Goal: Task Accomplishment & Management: Use online tool/utility

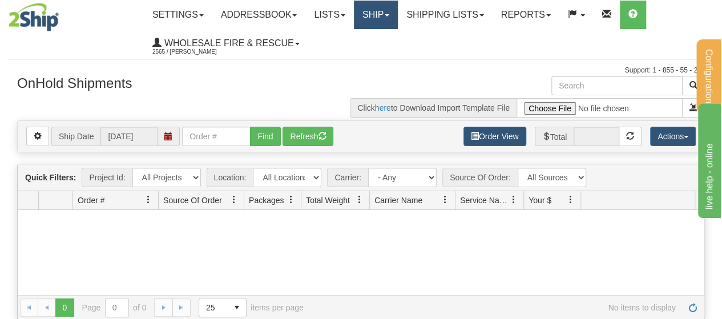
click at [398, 14] on link "Ship" at bounding box center [376, 15] width 44 height 29
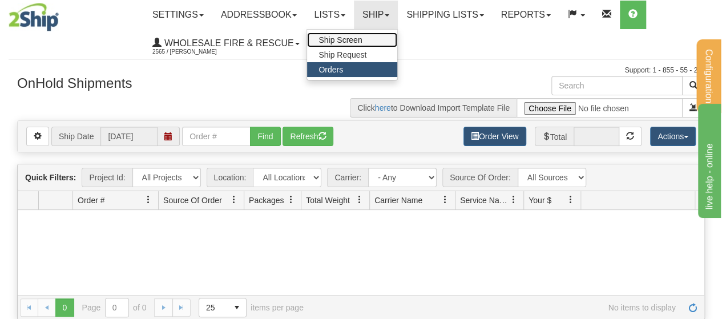
click at [384, 39] on link "Ship Screen" at bounding box center [352, 40] width 90 height 15
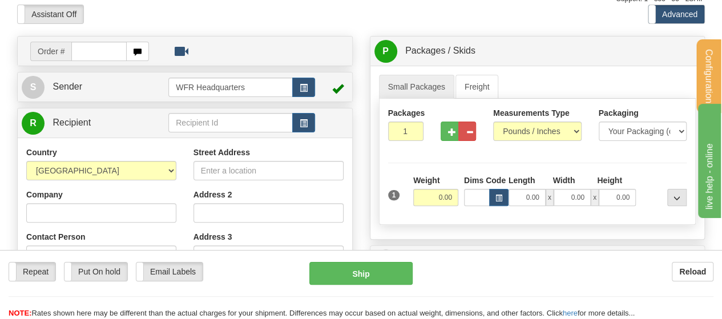
scroll to position [75, 0]
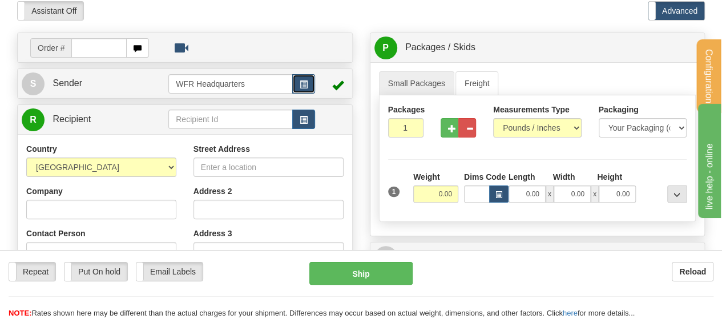
click at [306, 81] on span "button" at bounding box center [304, 84] width 8 height 7
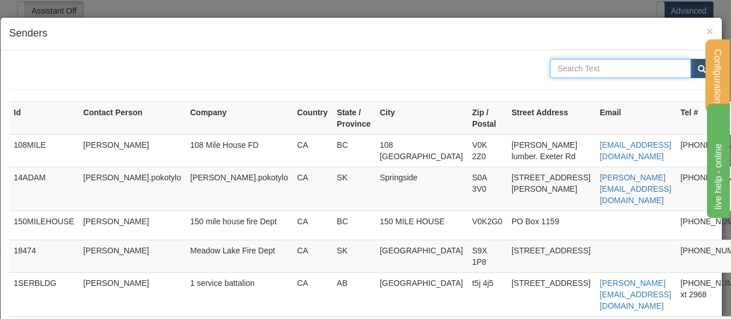
click at [569, 64] on input "text" at bounding box center [620, 68] width 141 height 19
type input "[PERSON_NAME]"
click at [690, 59] on button "submit" at bounding box center [701, 68] width 23 height 19
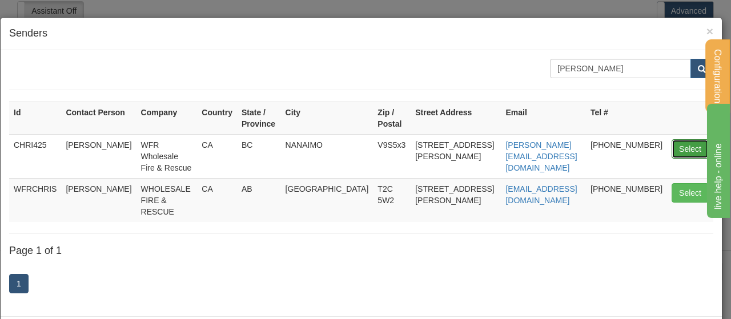
click at [674, 143] on button "Select" at bounding box center [690, 148] width 37 height 19
type input "CHRI425"
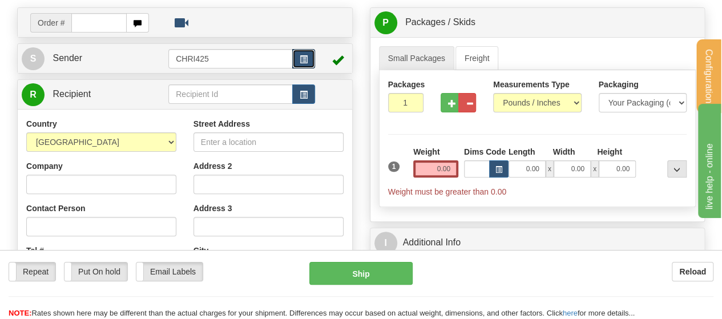
scroll to position [82, 0]
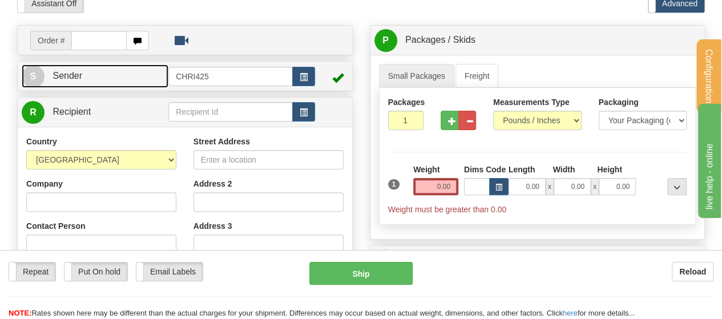
click at [75, 77] on span "Sender" at bounding box center [68, 76] width 30 height 10
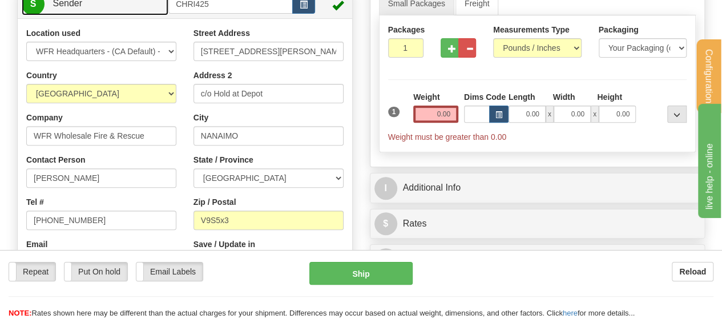
scroll to position [176, 0]
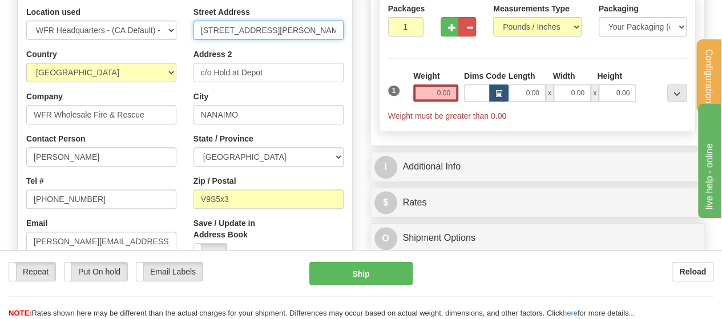
click at [271, 33] on input "[STREET_ADDRESS][PERSON_NAME]" at bounding box center [269, 30] width 150 height 19
drag, startPoint x: 245, startPoint y: 26, endPoint x: 168, endPoint y: 28, distance: 77.1
click at [168, 28] on div "Location used WFR Headquarters - (CA Default) - (Sender Default) Country [GEOGR…" at bounding box center [185, 179] width 335 height 347
type input "[STREET_ADDRESS][PERSON_NAME]"
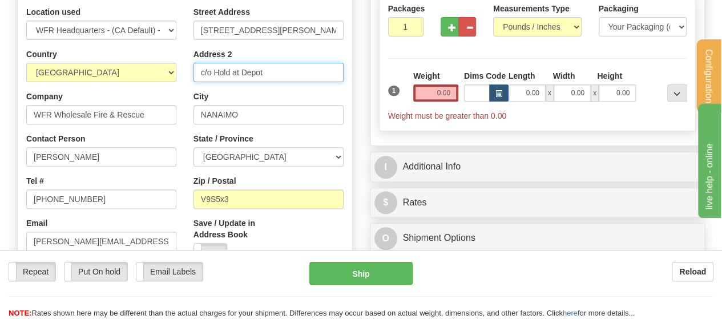
drag, startPoint x: 280, startPoint y: 77, endPoint x: 158, endPoint y: 82, distance: 121.7
click at [158, 82] on div "Location used WFR Headquarters - (CA Default) - (Sender Default) Country [GEOGR…" at bounding box center [185, 179] width 335 height 347
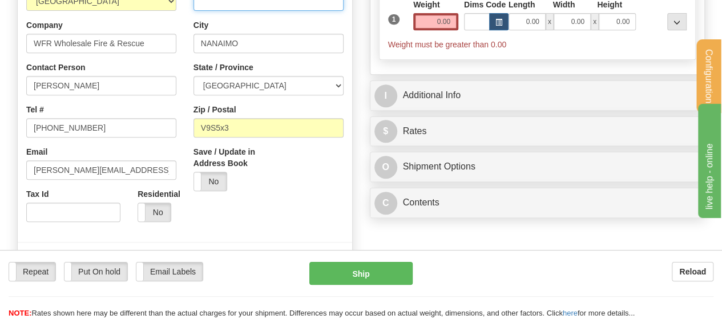
scroll to position [270, 0]
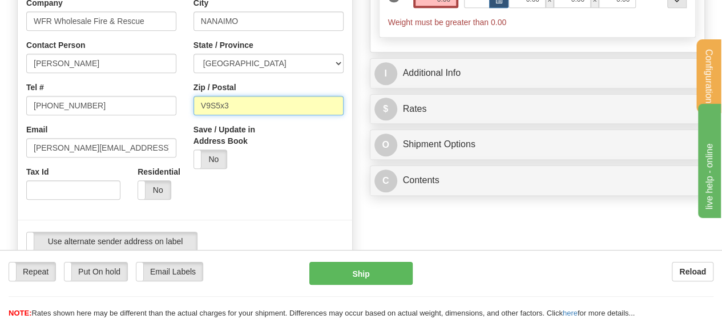
drag, startPoint x: 237, startPoint y: 104, endPoint x: 212, endPoint y: 106, distance: 24.6
click at [212, 106] on input "V9S5x3" at bounding box center [269, 105] width 150 height 19
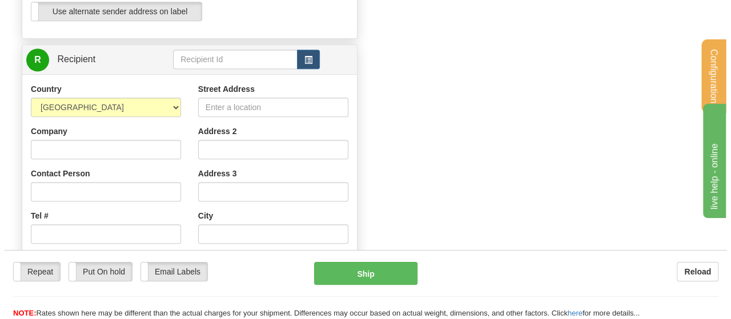
scroll to position [504, 0]
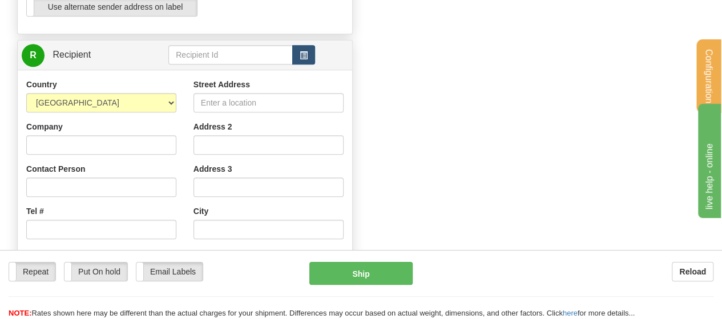
type input "V9R6V2"
click at [300, 55] on span "button" at bounding box center [304, 55] width 8 height 7
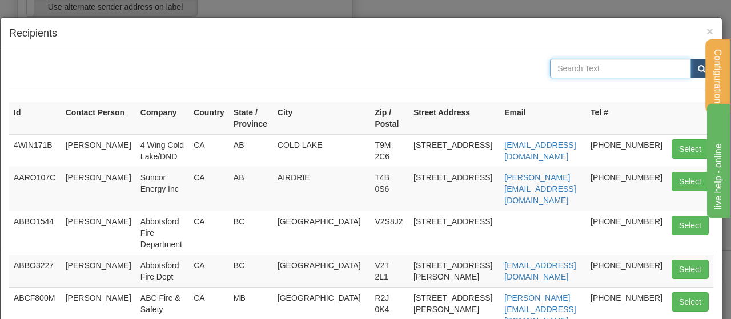
click at [561, 69] on input "text" at bounding box center [620, 68] width 141 height 19
type input "seimens"
click at [690, 59] on button "submit" at bounding box center [701, 68] width 23 height 19
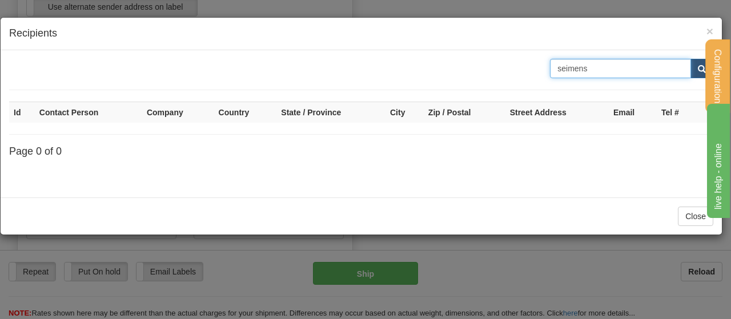
drag, startPoint x: 592, startPoint y: 65, endPoint x: 499, endPoint y: 57, distance: 93.4
click at [499, 57] on div "seimens Id Contact Person Company Country State / Province City Zip / Postal St…" at bounding box center [361, 123] width 721 height 147
type input "siemens"
click at [690, 59] on button "submit" at bounding box center [701, 68] width 23 height 19
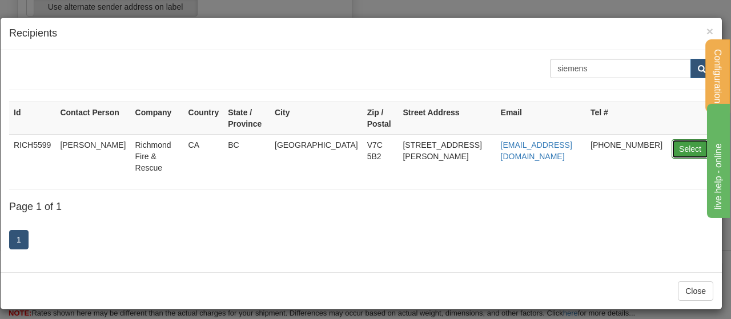
click at [682, 139] on button "Select" at bounding box center [690, 148] width 37 height 19
type input "RICH5599"
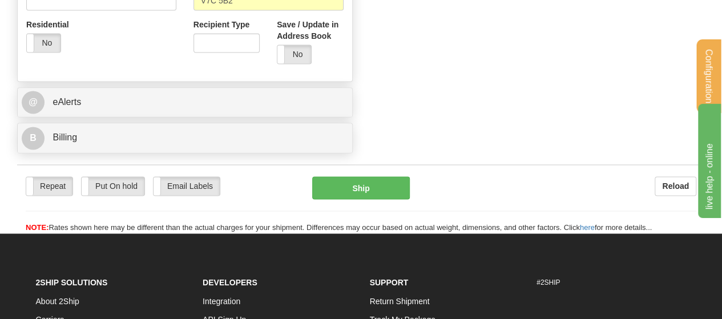
scroll to position [820, 0]
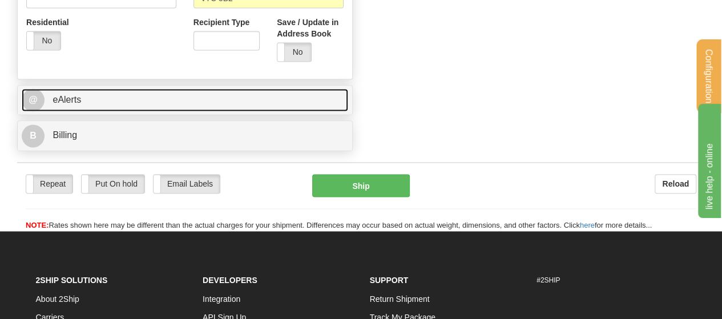
type input "0.00"
click at [180, 100] on link "@ eAlerts" at bounding box center [185, 100] width 327 height 23
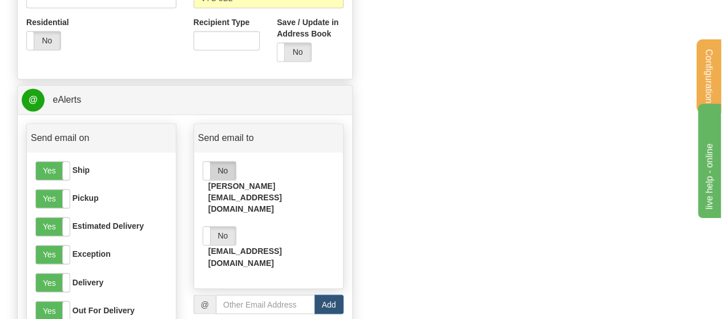
click at [222, 172] on label "No" at bounding box center [219, 171] width 33 height 18
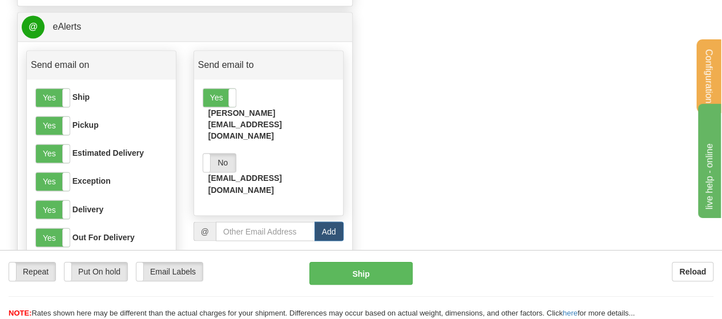
scroll to position [909, 0]
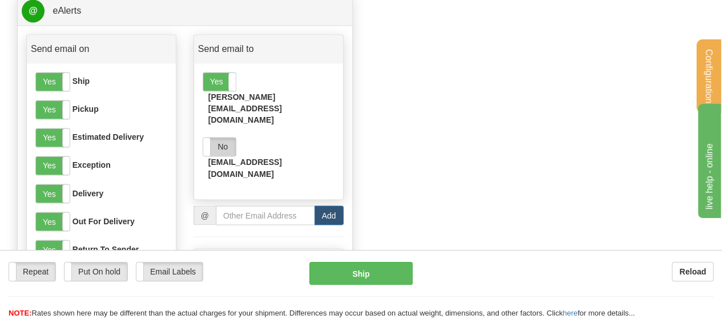
click at [220, 138] on label "No" at bounding box center [219, 147] width 33 height 18
click at [246, 206] on input "email" at bounding box center [265, 215] width 99 height 19
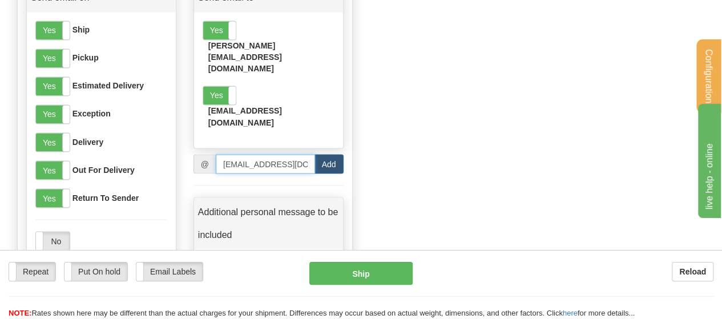
scroll to position [962, 0]
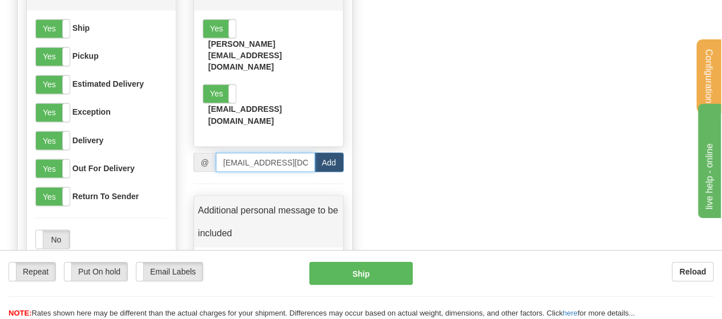
type input "[EMAIL_ADDRESS][DOMAIN_NAME]"
click at [242, 256] on textarea at bounding box center [269, 284] width 132 height 57
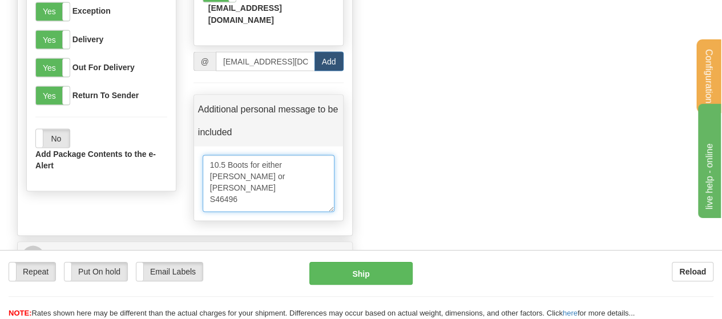
scroll to position [1065, 0]
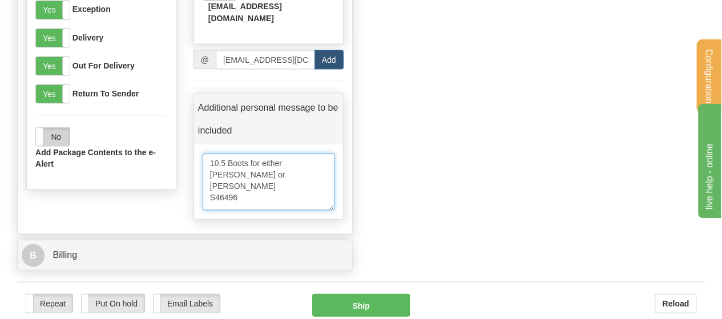
type textarea "10.5 Boots for either [PERSON_NAME] or [PERSON_NAME] S46496"
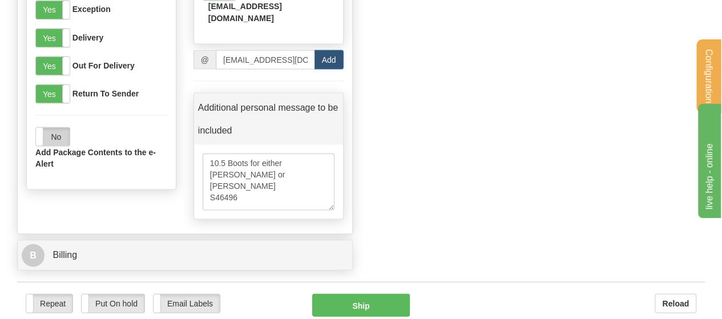
click at [61, 136] on label "No" at bounding box center [53, 136] width 34 height 18
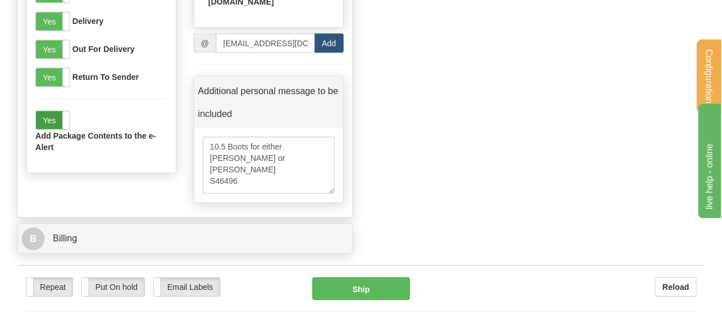
click at [51, 118] on label "Yes" at bounding box center [53, 120] width 34 height 18
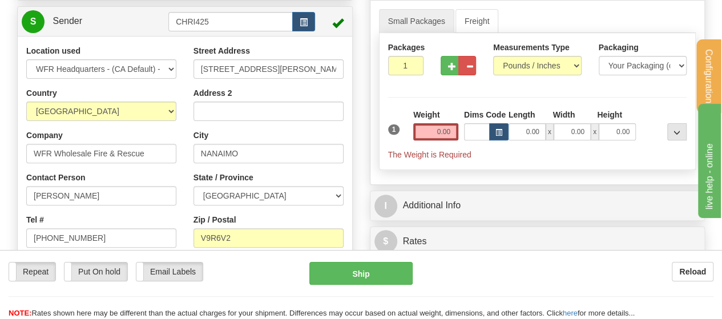
scroll to position [136, 0]
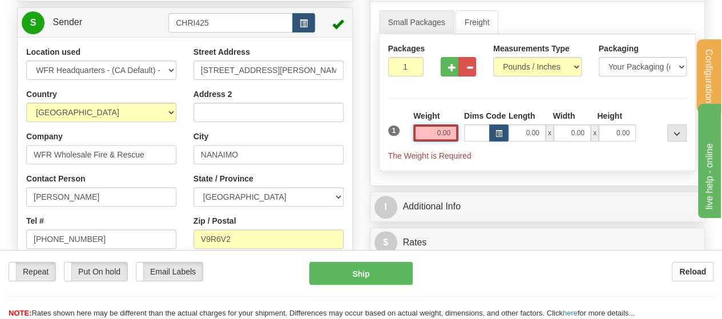
click at [436, 131] on input "0.00" at bounding box center [435, 132] width 45 height 17
type input "0"
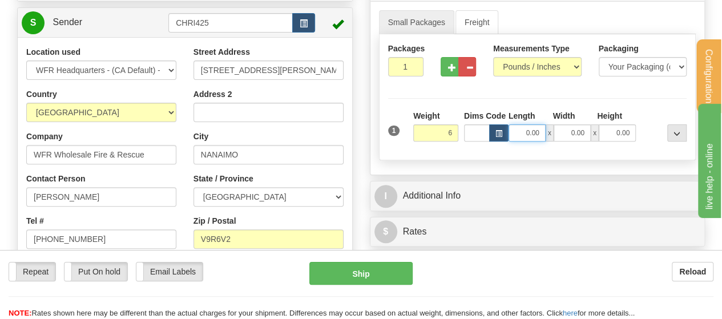
click at [538, 134] on input "0.00" at bounding box center [527, 132] width 37 height 17
type input "6.00"
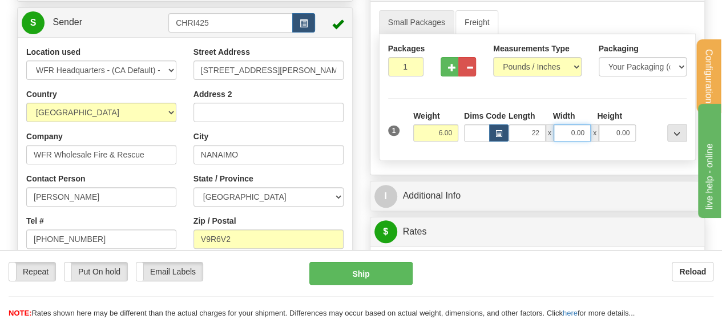
type input "22.00"
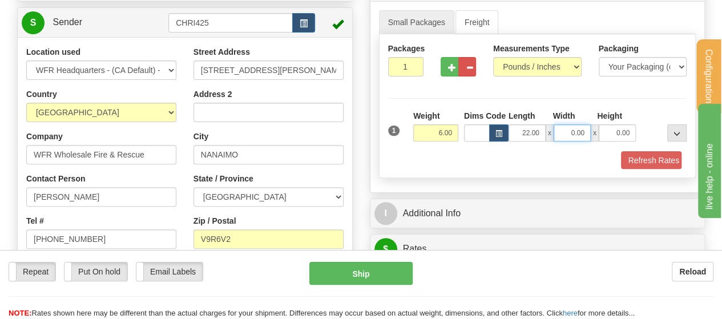
click at [579, 131] on input "0.00" at bounding box center [572, 132] width 37 height 17
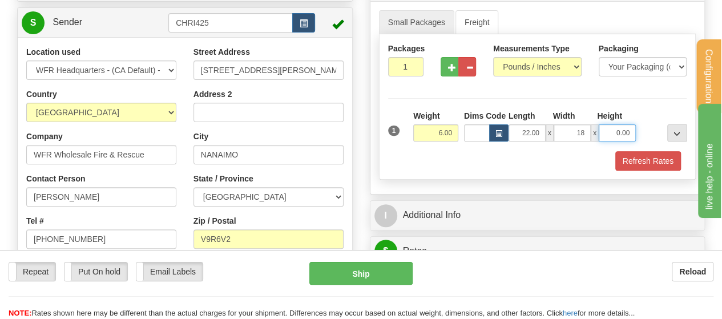
type input "18.00"
click at [613, 130] on input "0.00" at bounding box center [617, 132] width 37 height 17
type input "12.00"
click at [457, 160] on div "Refresh Rates" at bounding box center [537, 160] width 305 height 19
click at [645, 157] on button "Refresh Rates" at bounding box center [649, 160] width 66 height 19
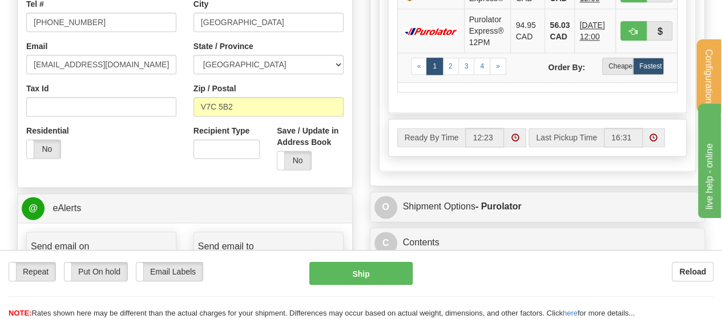
scroll to position [672, 0]
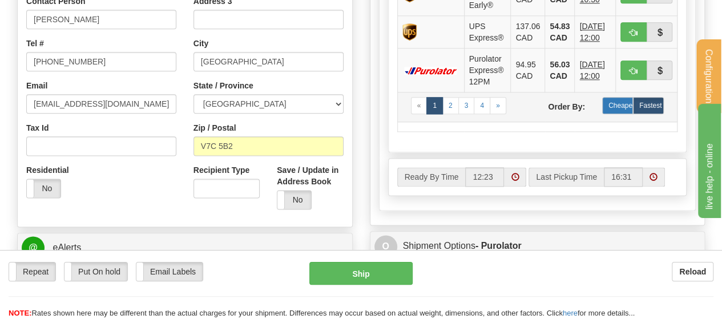
click at [622, 101] on label "Cheapest" at bounding box center [617, 105] width 31 height 17
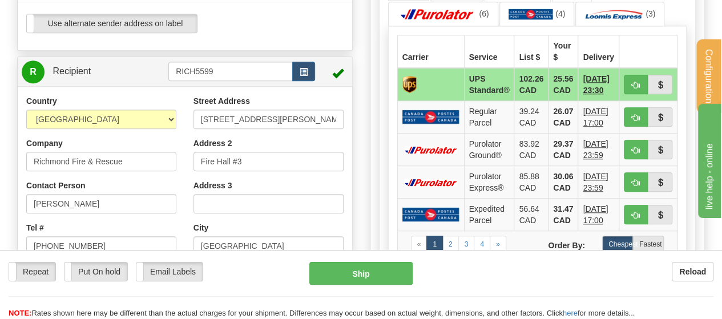
scroll to position [487, 0]
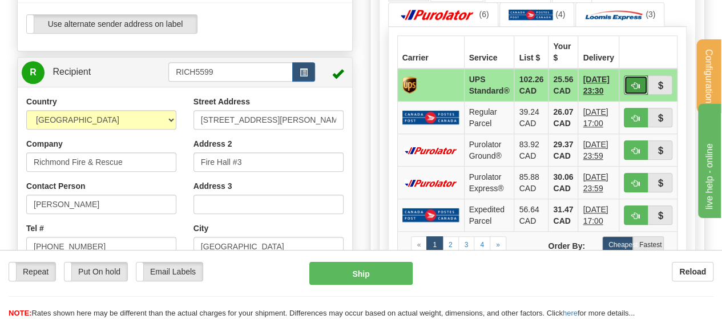
click at [640, 84] on span "button" at bounding box center [636, 85] width 8 height 7
type input "11"
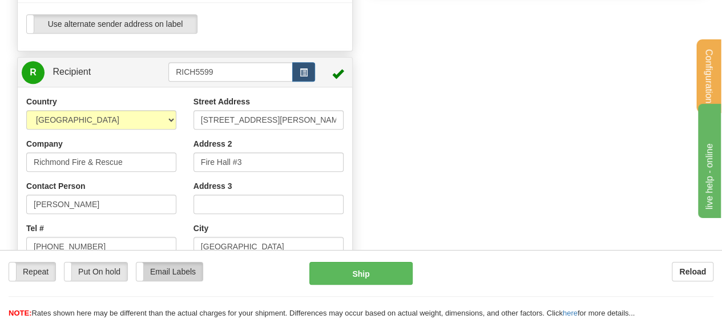
click at [180, 279] on label "Email Labels" at bounding box center [169, 272] width 66 height 18
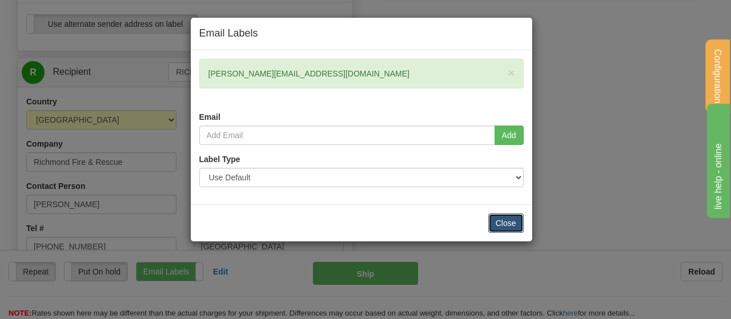
click at [493, 220] on button "Close" at bounding box center [505, 223] width 35 height 19
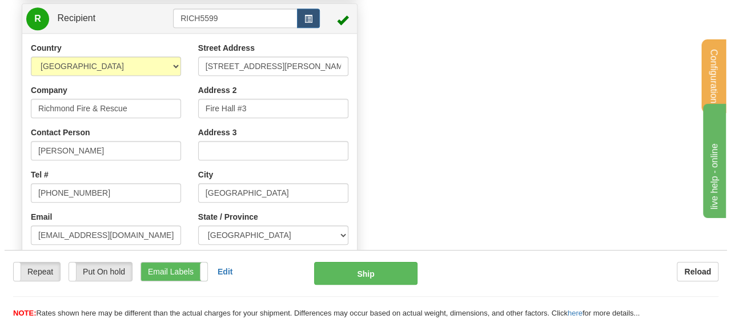
scroll to position [542, 0]
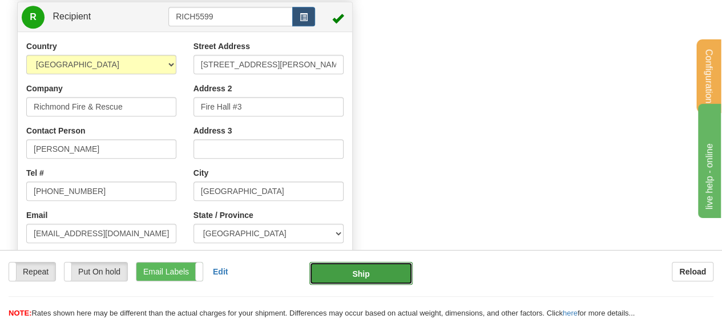
click at [364, 270] on button "Ship" at bounding box center [361, 273] width 103 height 23
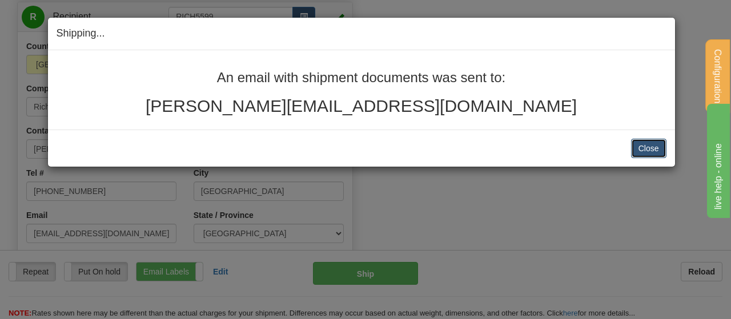
click at [643, 154] on button "Close" at bounding box center [648, 148] width 35 height 19
